Goal: Navigation & Orientation: Find specific page/section

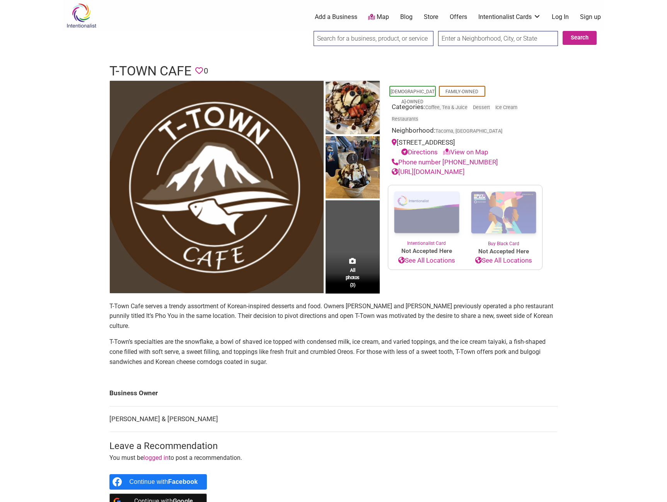
click at [548, 108] on div "[DEMOGRAPHIC_DATA]-Owned Family-Owned Categories: Coffee, Tea & Juice Dessert I…" at bounding box center [465, 186] width 170 height 213
click at [346, 229] on td "All photos (3)" at bounding box center [352, 187] width 54 height 212
click at [355, 274] on span "All photos (3)" at bounding box center [353, 277] width 14 height 22
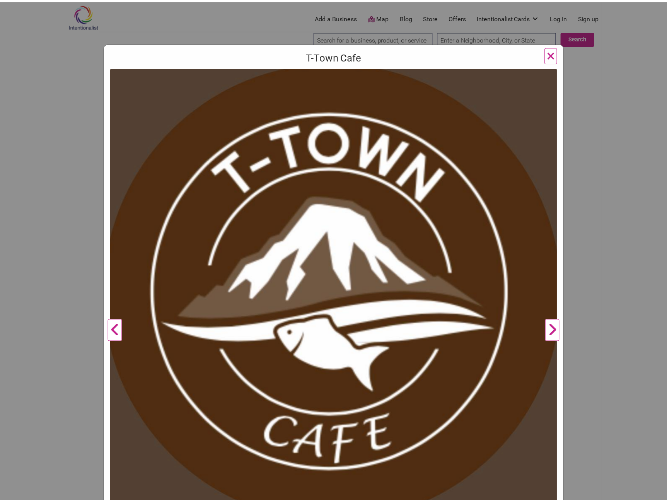
scroll to position [155, 0]
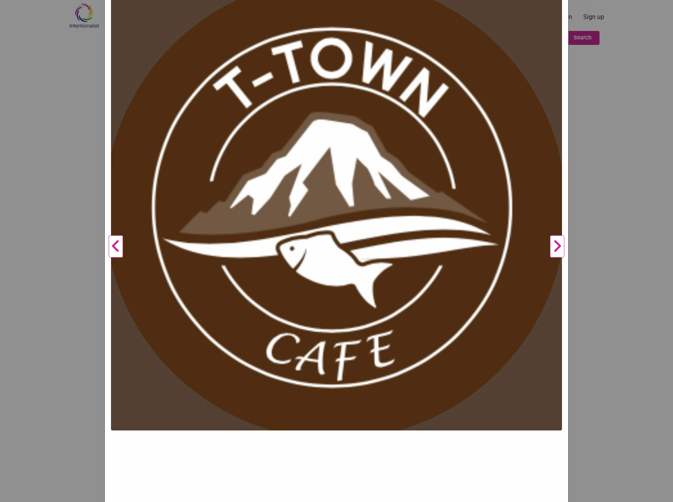
click at [557, 239] on button "Next" at bounding box center [556, 246] width 21 height 527
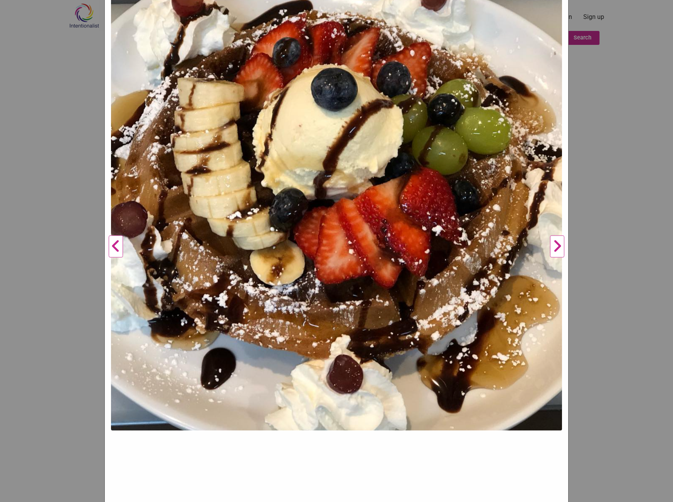
click at [557, 239] on button "Next" at bounding box center [556, 246] width 21 height 527
click at [558, 241] on button "Next" at bounding box center [556, 246] width 21 height 527
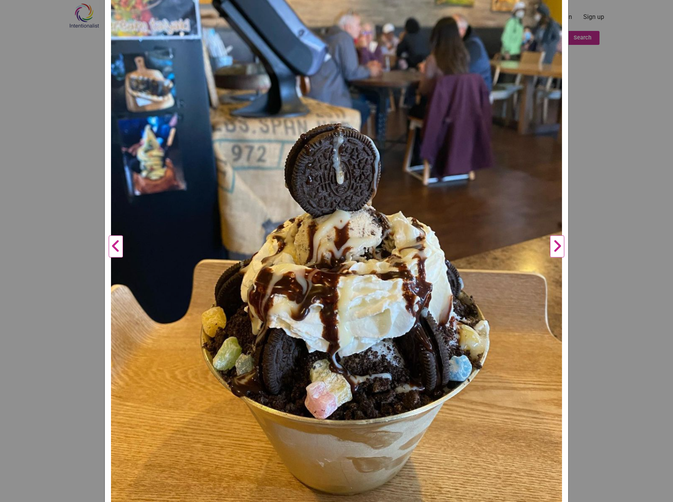
click at [557, 245] on button "Next" at bounding box center [556, 246] width 21 height 527
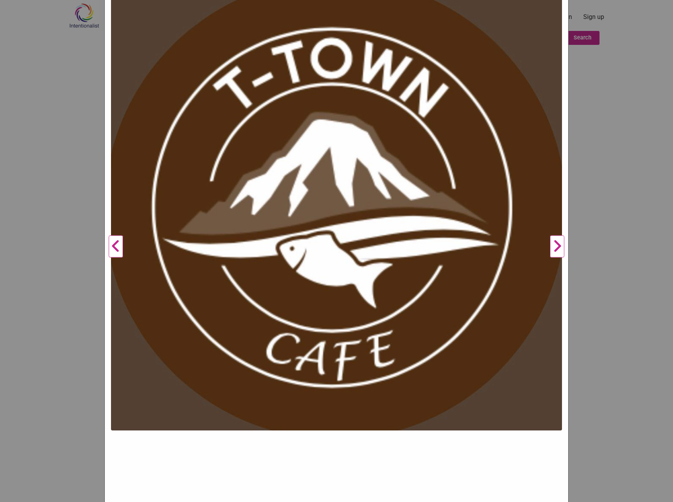
click at [557, 245] on button "Next" at bounding box center [556, 246] width 21 height 527
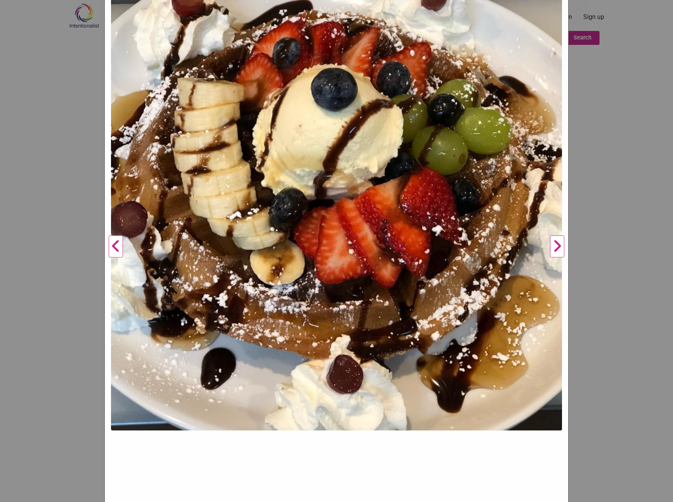
click at [557, 245] on button "Next" at bounding box center [556, 246] width 21 height 527
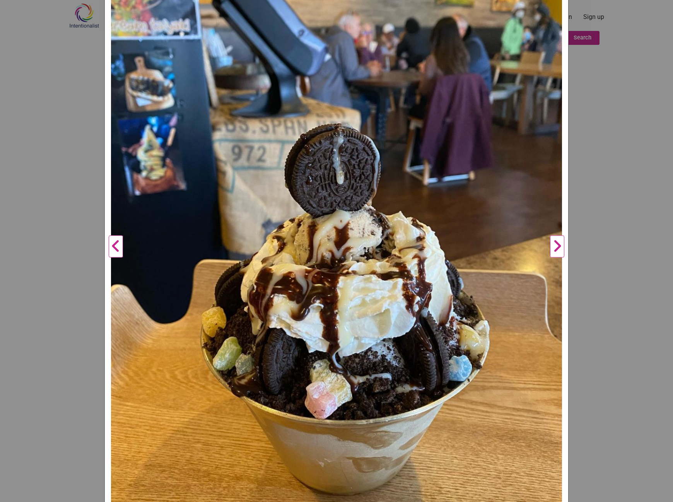
click at [557, 246] on button "Next" at bounding box center [556, 246] width 21 height 527
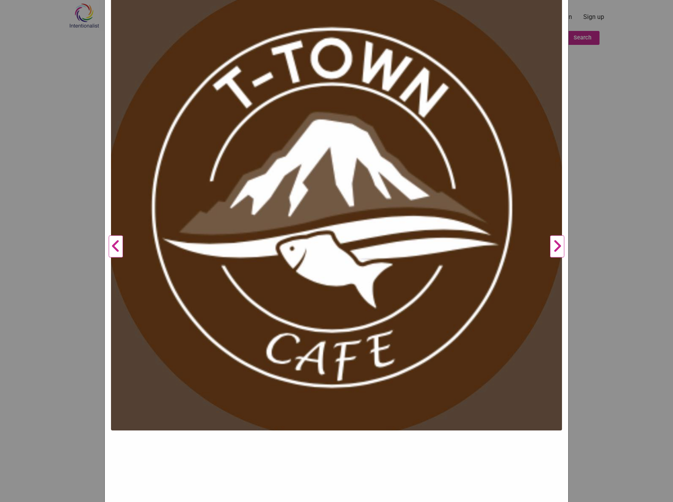
click at [610, 208] on div "T-Town Cafe Previous Next 1 2 3 ×" at bounding box center [336, 251] width 673 height 502
